Goal: Answer question/provide support

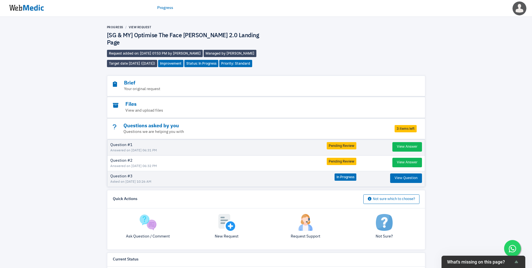
click at [30, 9] on img at bounding box center [27, 7] width 42 height 17
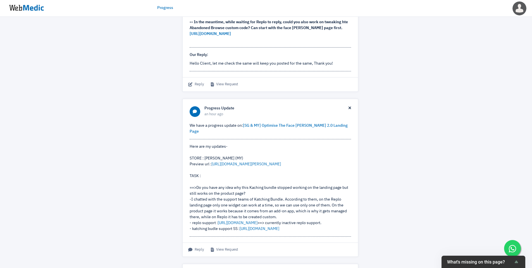
scroll to position [226, 0]
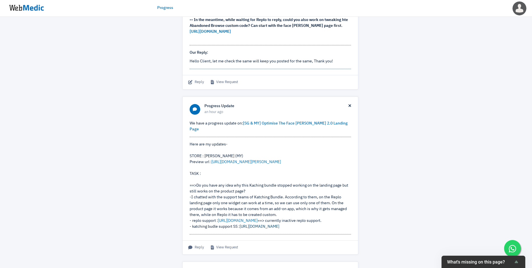
click at [249, 224] on link "[URL][DOMAIN_NAME]" at bounding box center [260, 226] width 40 height 4
click at [245, 218] on link "[URL][DOMAIN_NAME]" at bounding box center [238, 220] width 40 height 4
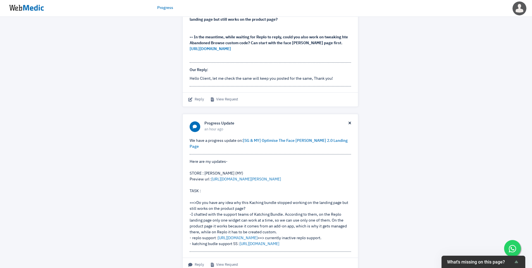
scroll to position [295, 0]
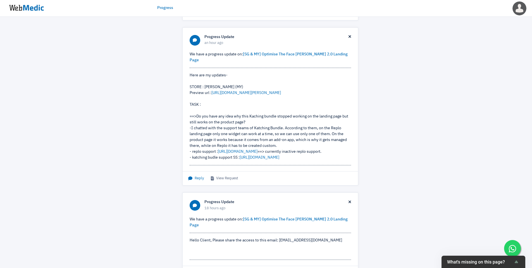
click at [197, 175] on span "Reply" at bounding box center [196, 178] width 16 height 6
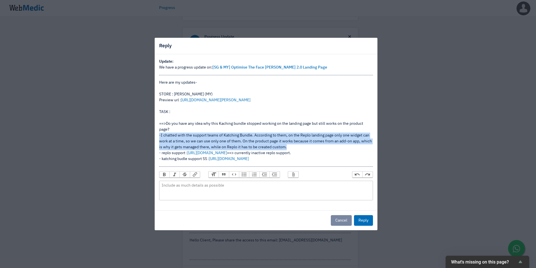
drag, startPoint x: 293, startPoint y: 147, endPoint x: 157, endPoint y: 134, distance: 136.0
click at [157, 134] on div "Update: We have a progress update on: [SG & MY] Optimise The Face [PERSON_NAME]…" at bounding box center [266, 132] width 223 height 156
copy div "-I chatted with the support teams of Katching Bundle. According to them, on the…"
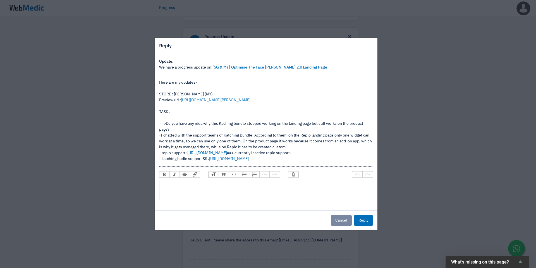
click at [203, 192] on trix-editor at bounding box center [266, 190] width 214 height 20
click at [220, 193] on trix-editor at bounding box center [266, 190] width 214 height 20
paste trix-editor "<div>-I chatted with the support teams of Katching Bundle. According to them, o…"
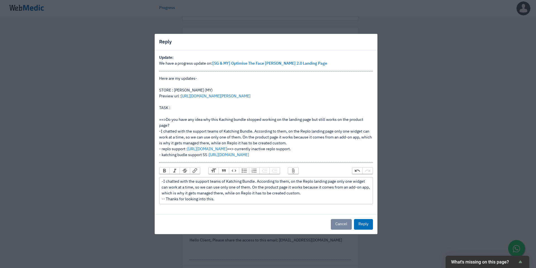
click at [225, 199] on div "-I chatted with the support teams of Katching Bundle. According to them, on the…" at bounding box center [266, 189] width 209 height 23
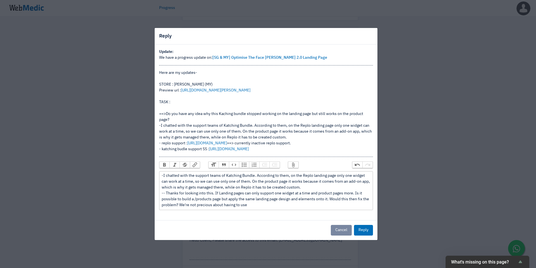
click at [195, 199] on div "-I chatted with the support teams of Katching Bundle. According to them, on the…" at bounding box center [266, 190] width 209 height 35
click at [278, 204] on div "-I chatted with the support teams of Katching Bundle. According to them, on the…" at bounding box center [266, 190] width 209 height 35
drag, startPoint x: 220, startPoint y: 199, endPoint x: 195, endPoint y: 198, distance: 24.9
click at [195, 198] on div "-I chatted with the support teams of Katching Bundle. According to them, on the…" at bounding box center [266, 190] width 209 height 35
copy div "[DOMAIN_NAME][URL]"
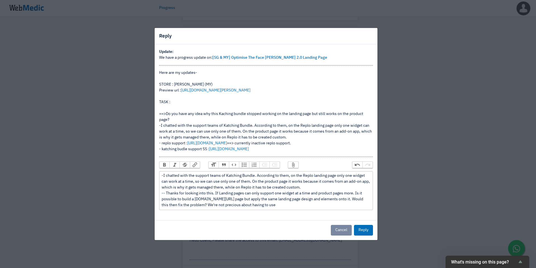
click at [286, 207] on div "-I chatted with the support teams of Katching Bundle. According to them, on the…" at bounding box center [266, 190] width 209 height 35
paste trix-editor "[DOMAIN_NAME][URL]"
click at [361, 229] on button "Reply" at bounding box center [363, 230] width 19 height 11
drag, startPoint x: 337, startPoint y: 205, endPoint x: 153, endPoint y: 194, distance: 184.4
click at [153, 194] on div "Reply Update: We have a progress update on: [SG & MY] Optimise The Face [PERSON…" at bounding box center [268, 134] width 536 height 268
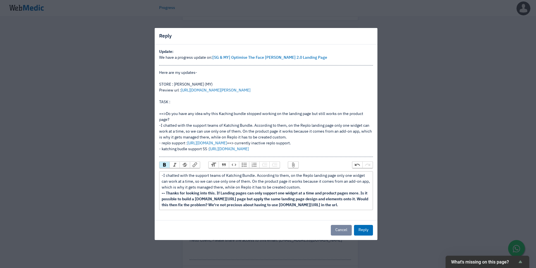
click at [321, 188] on div "-I chatted with the support teams of Katching Bundle. According to them, on the…" at bounding box center [266, 190] width 209 height 35
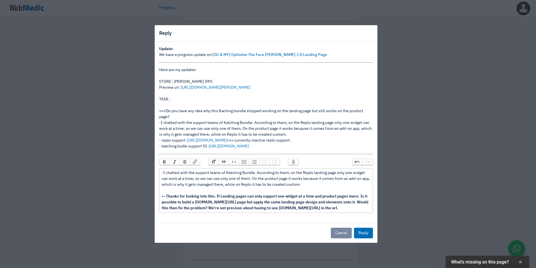
type trix-editor "<div>-I chatted with the support teams of Katching Bundle. According to them, o…"
click at [360, 233] on button "Reply" at bounding box center [363, 232] width 19 height 11
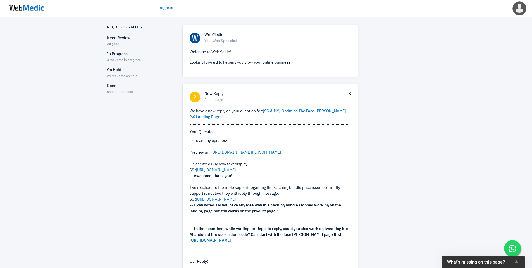
scroll to position [14, 0]
